Goal: Check status: Check status

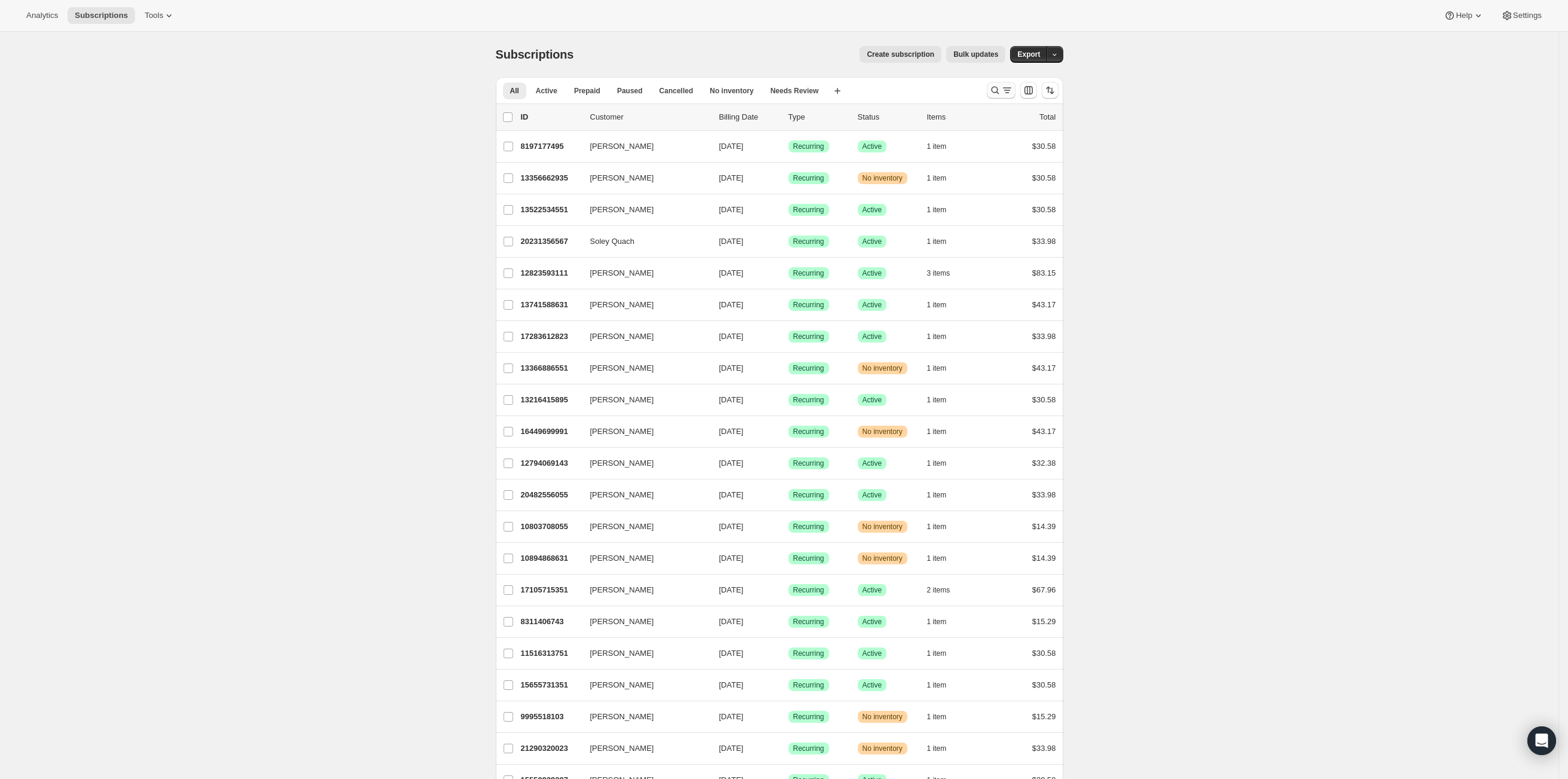
click at [1000, 85] on icon "Search and filter results" at bounding box center [995, 90] width 12 height 12
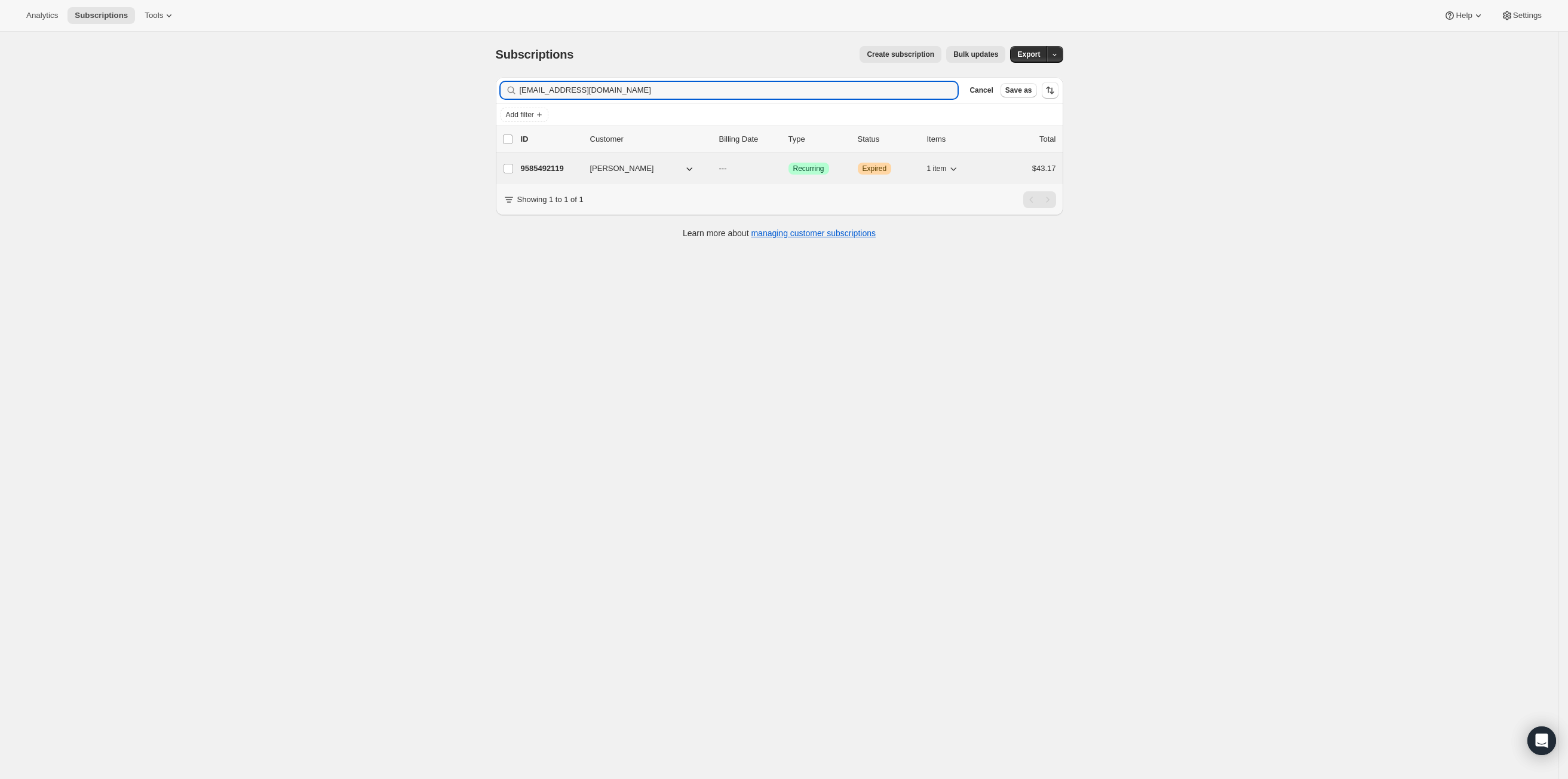
type input "[EMAIL_ADDRESS][DOMAIN_NAME]"
click at [552, 169] on p "9585492119" at bounding box center [551, 169] width 60 height 12
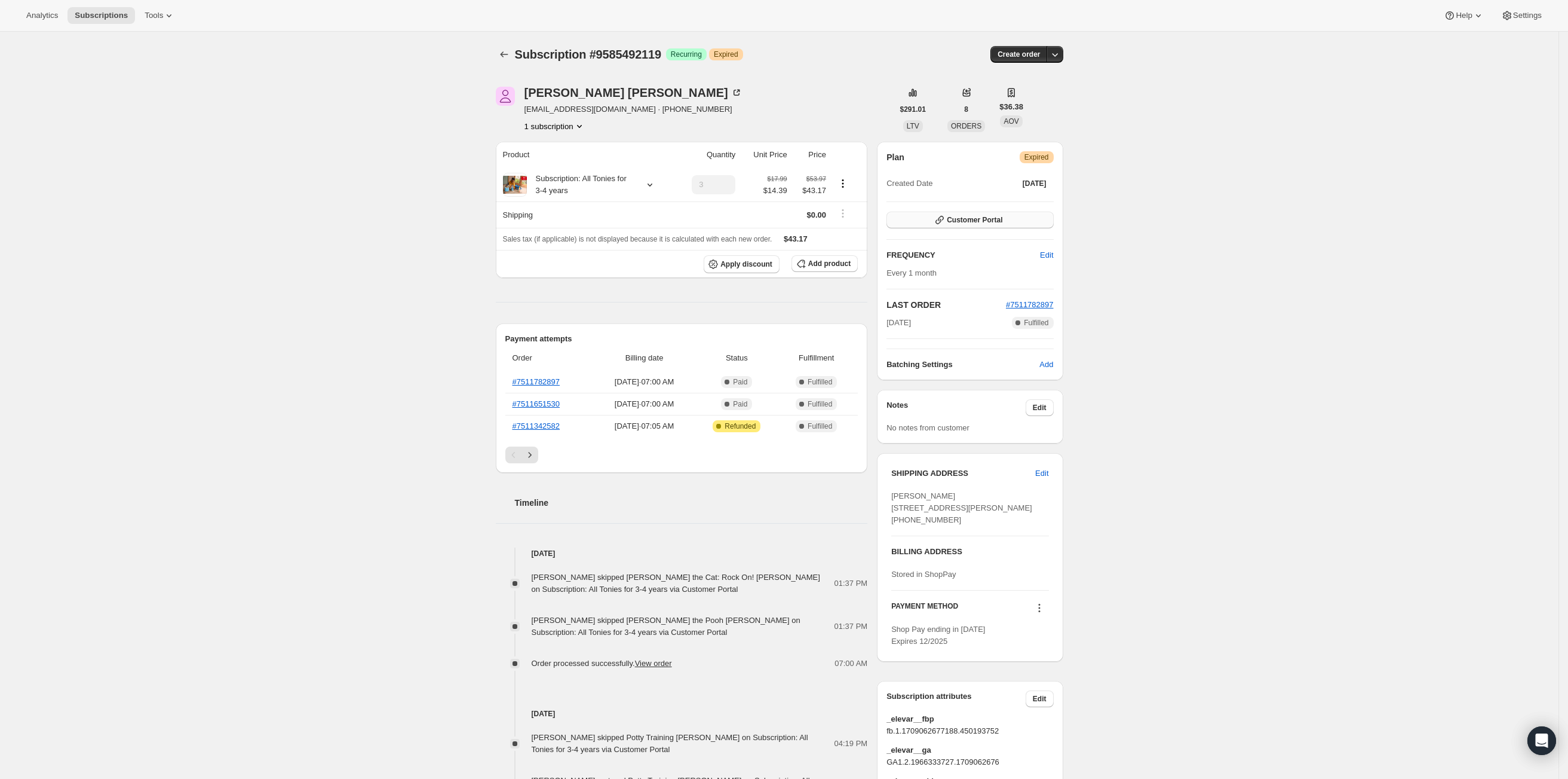
click at [986, 219] on span "Customer Portal" at bounding box center [975, 220] width 55 height 9
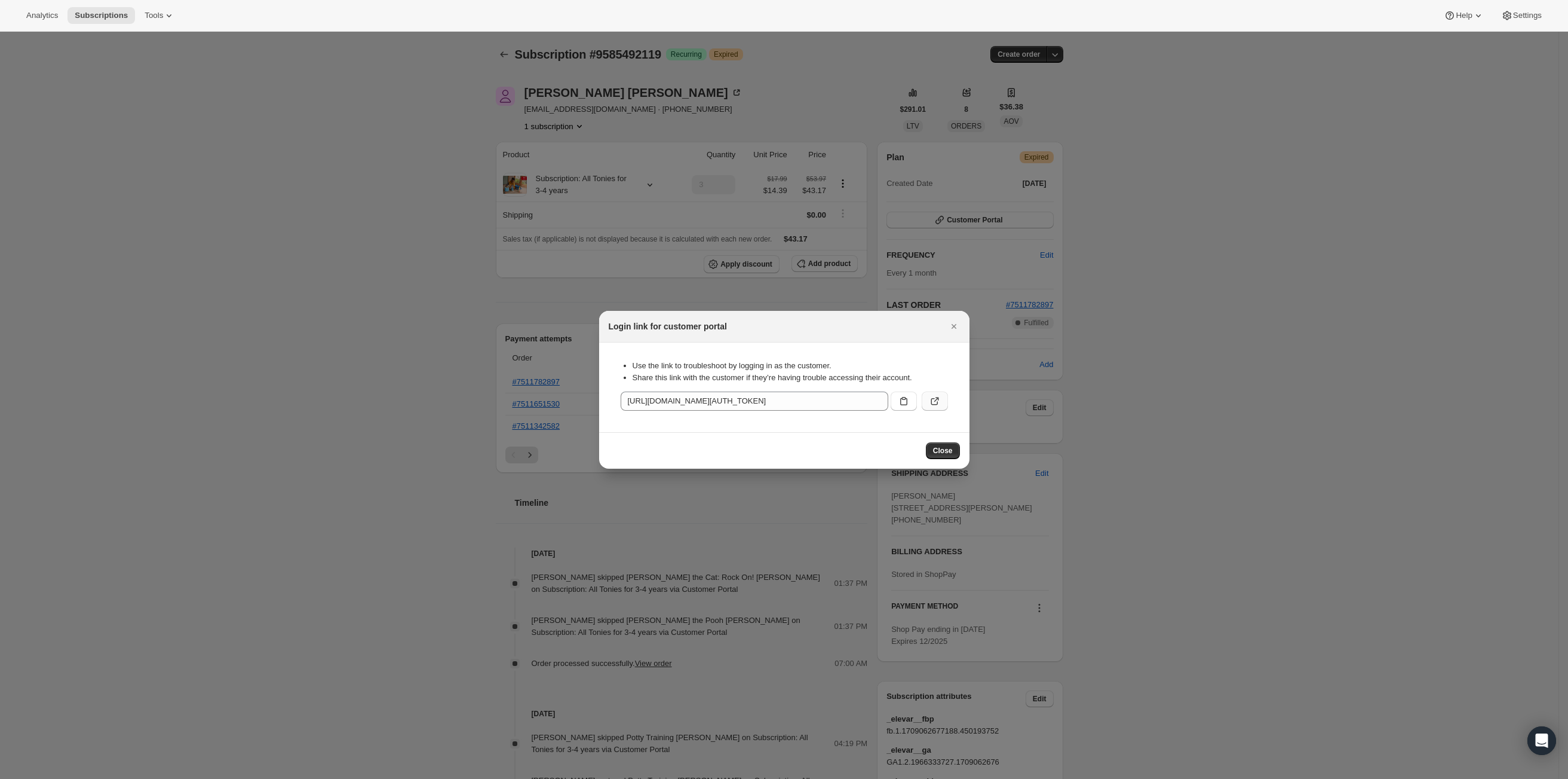
click at [931, 404] on icon ":rc7:" at bounding box center [935, 401] width 12 height 12
click at [432, 380] on div at bounding box center [784, 389] width 1568 height 779
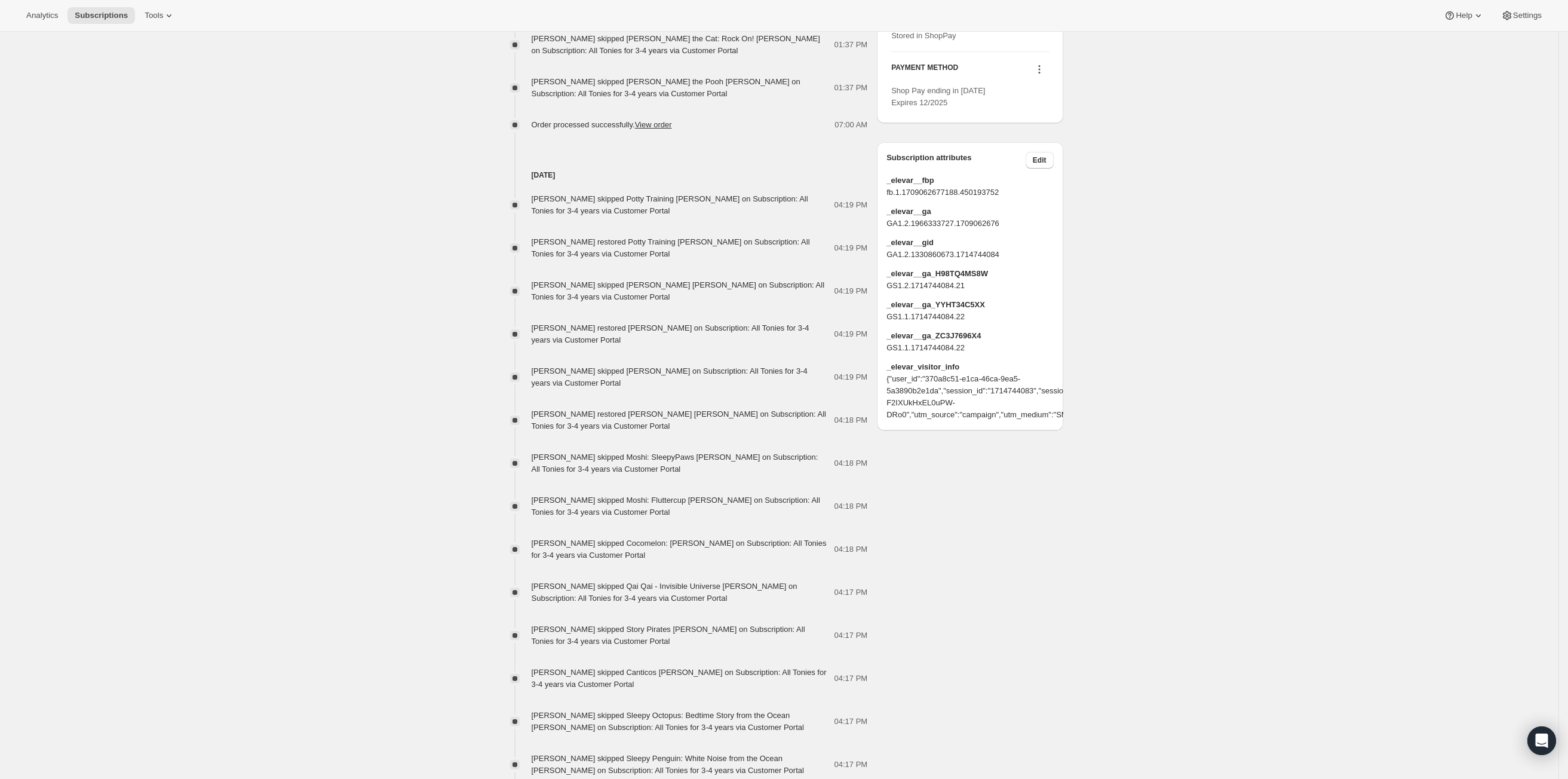
scroll to position [359, 0]
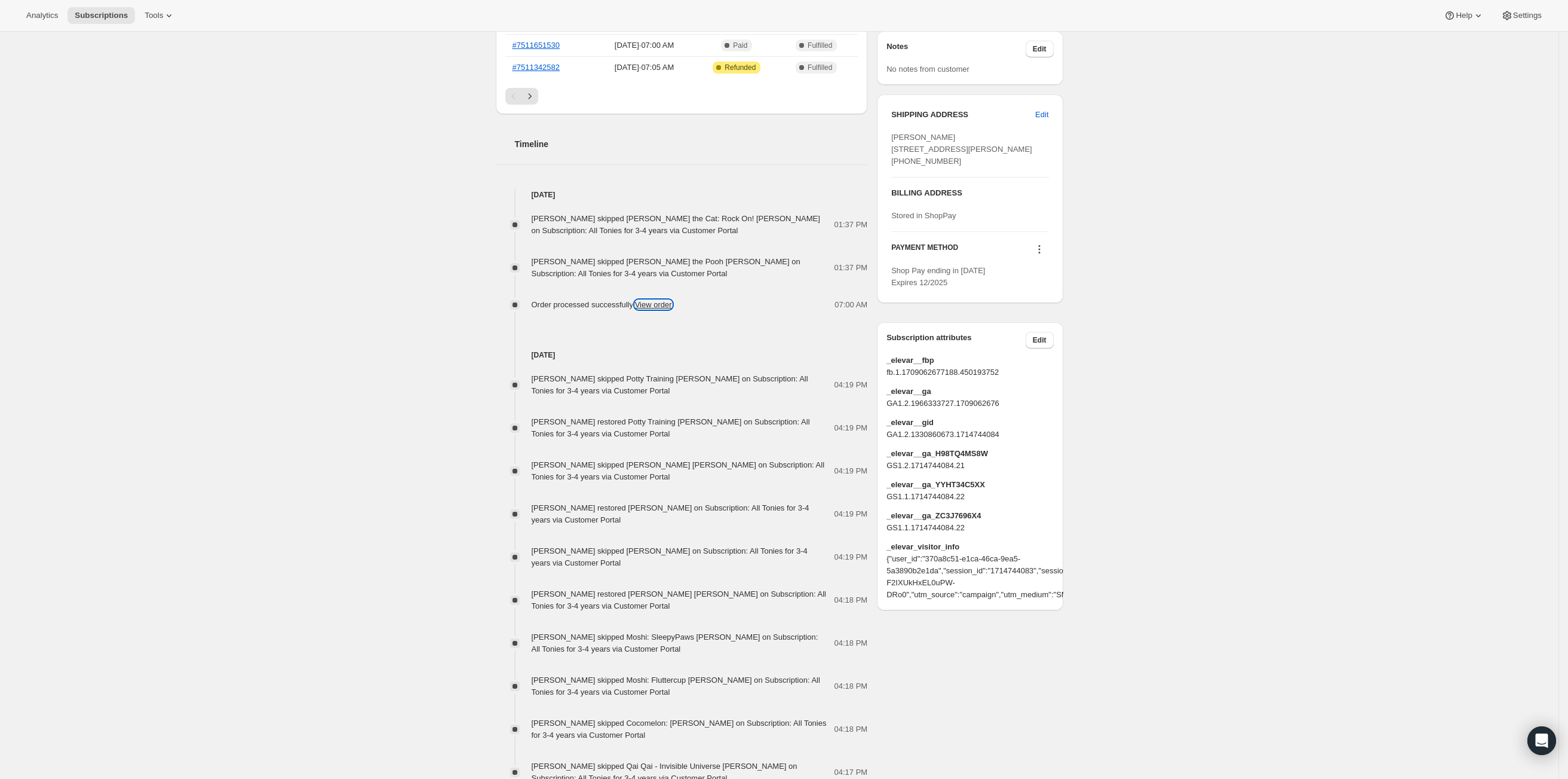
click at [657, 306] on link "View order" at bounding box center [653, 304] width 37 height 9
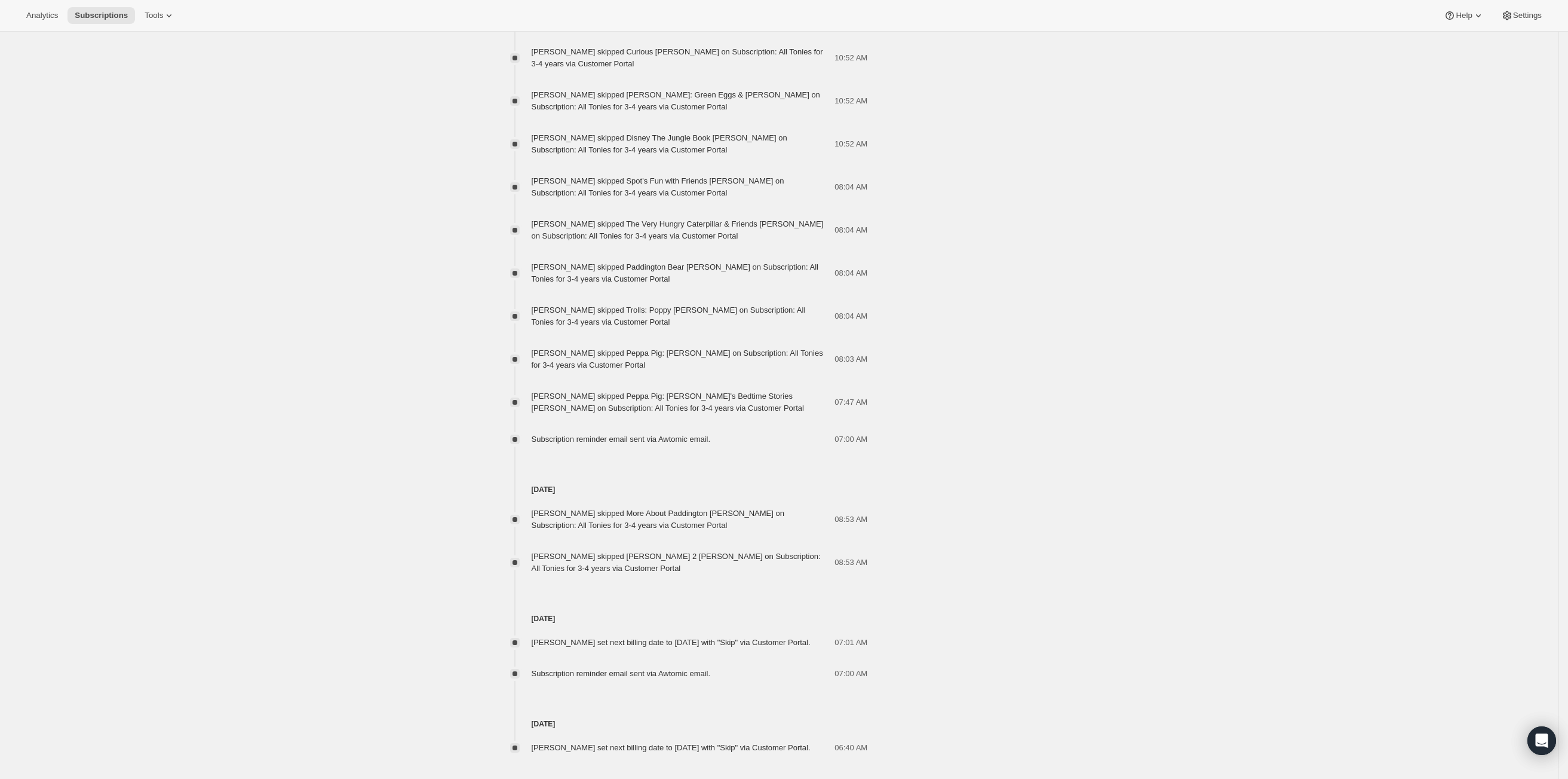
scroll to position [2350, 0]
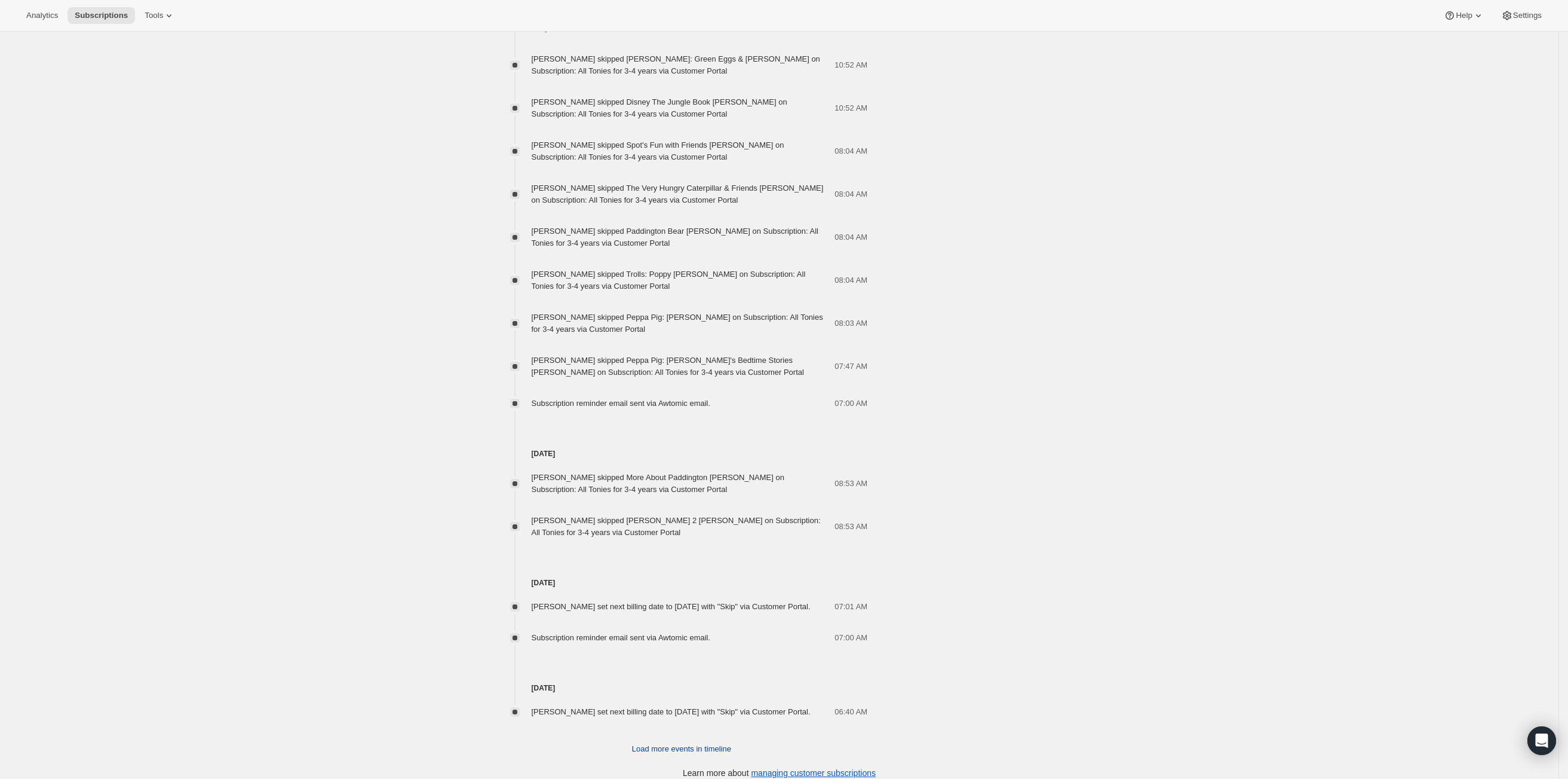
click at [663, 743] on span "Load more events in timeline" at bounding box center [681, 749] width 99 height 12
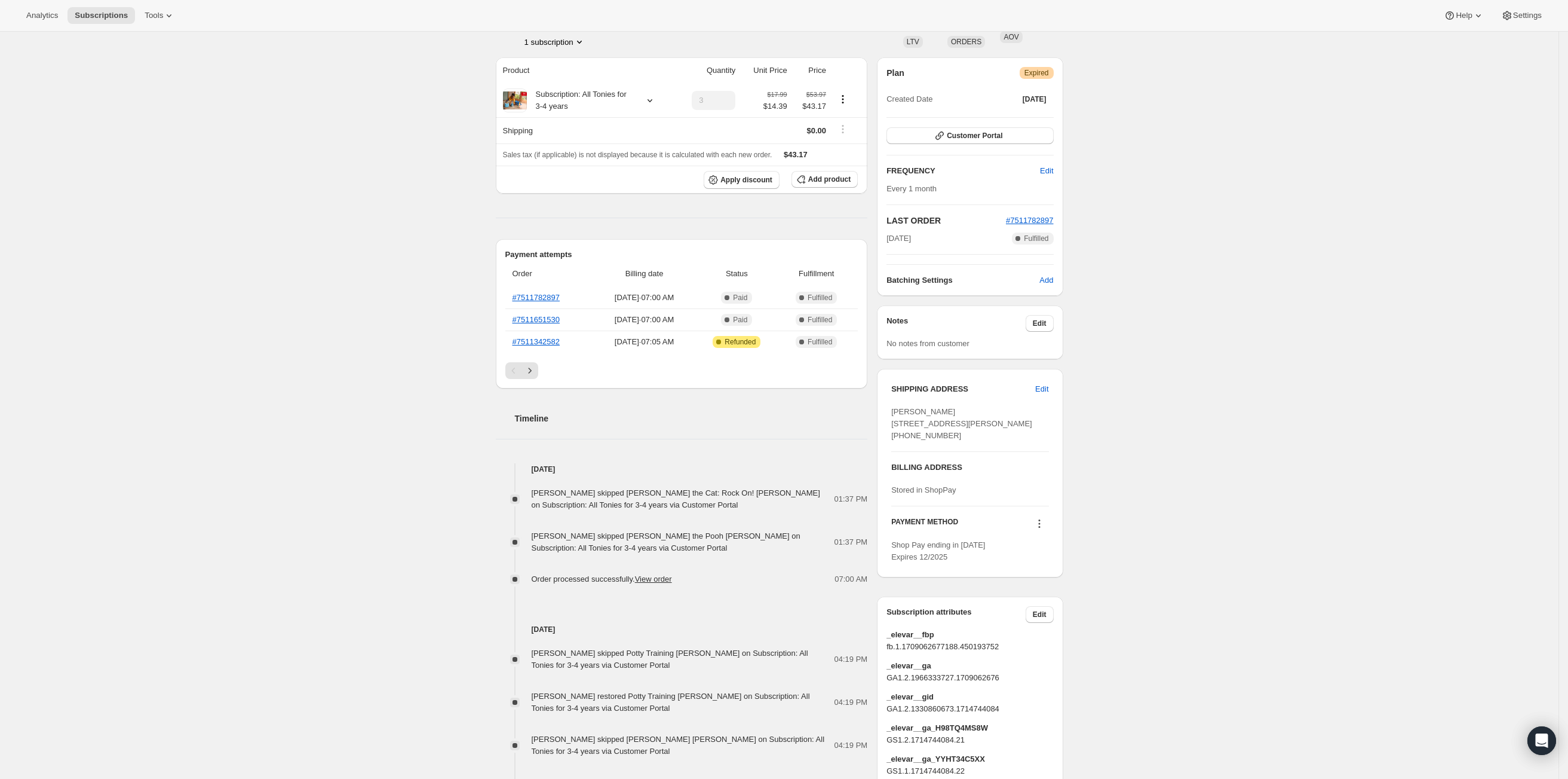
scroll to position [0, 0]
